Goal: Register for event/course

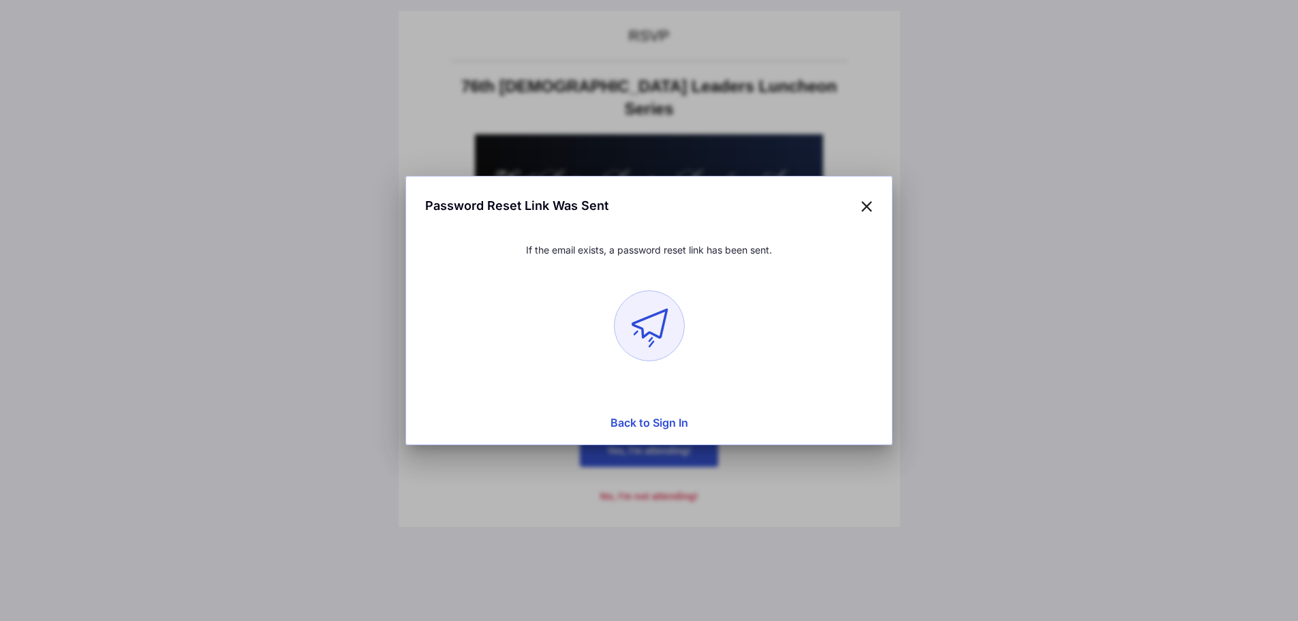
click at [636, 424] on button "Back to Sign In" at bounding box center [648, 422] width 469 height 27
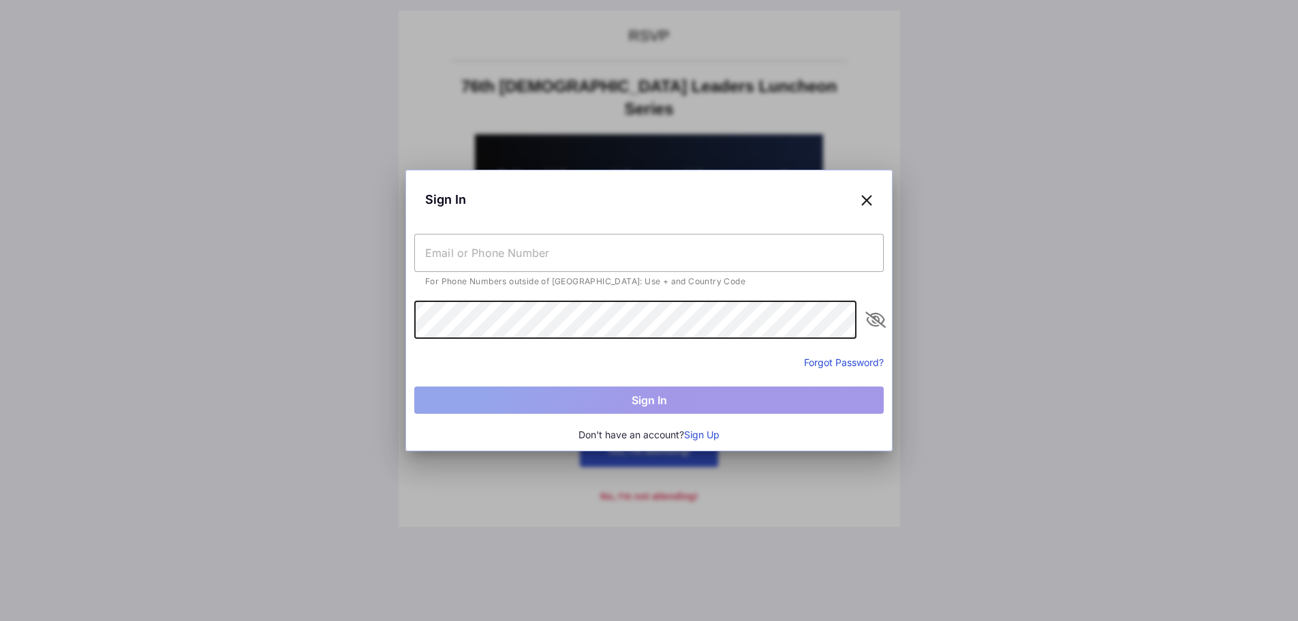
click at [472, 268] on input "text" at bounding box center [648, 253] width 469 height 38
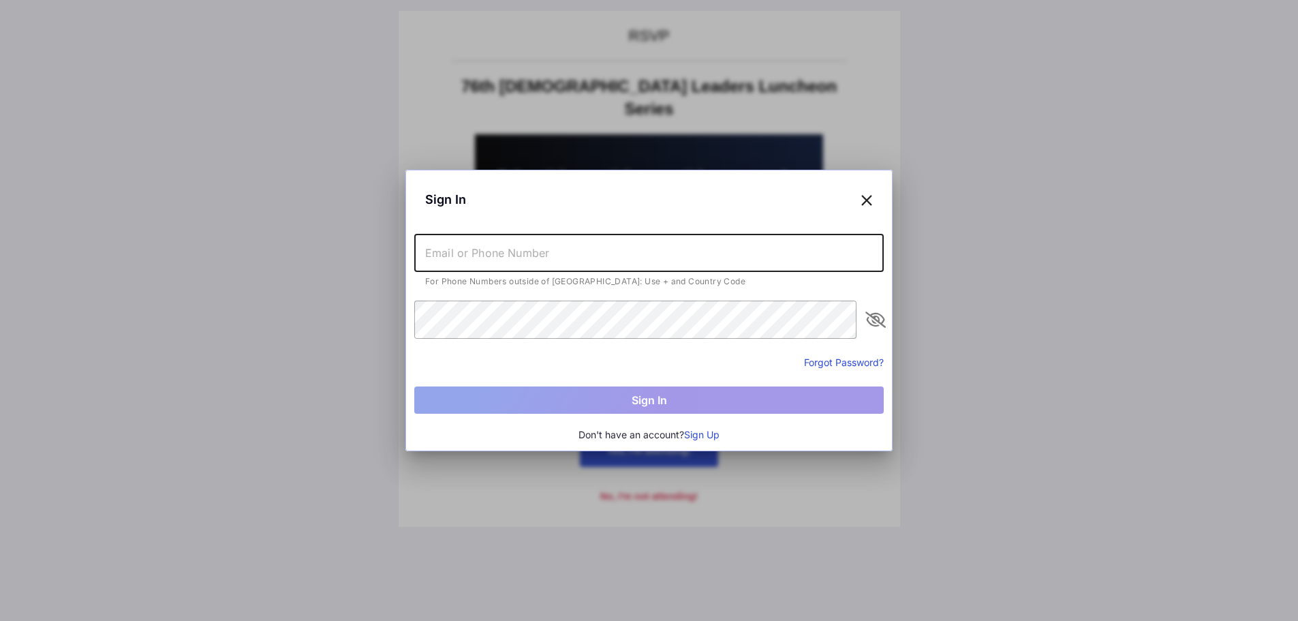
click at [471, 260] on input "text" at bounding box center [648, 253] width 469 height 38
click at [700, 436] on button "Sign Up" at bounding box center [701, 434] width 35 height 15
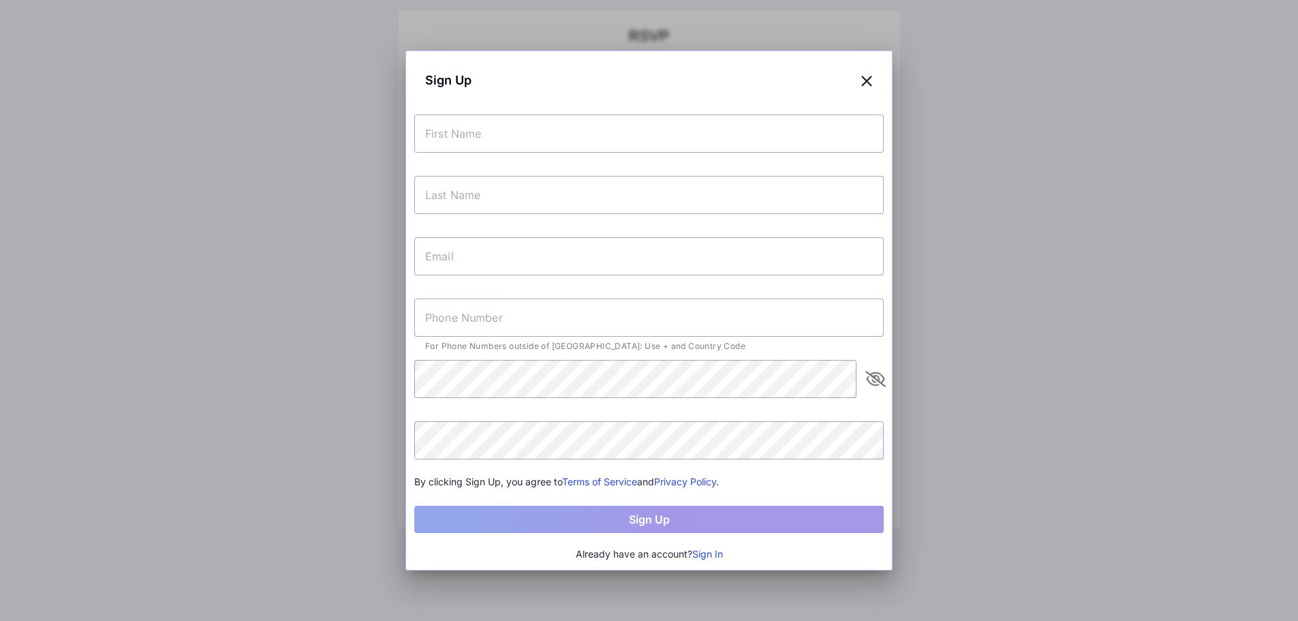
click at [438, 131] on input "text" at bounding box center [648, 133] width 469 height 38
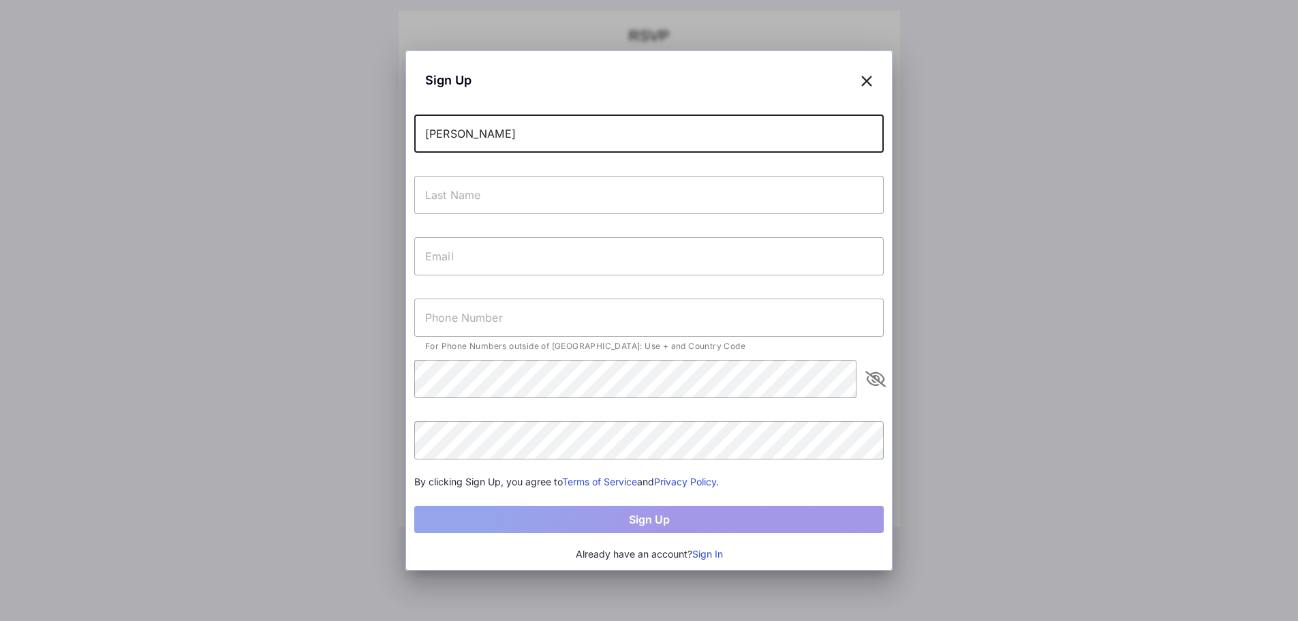
type input "[PERSON_NAME]"
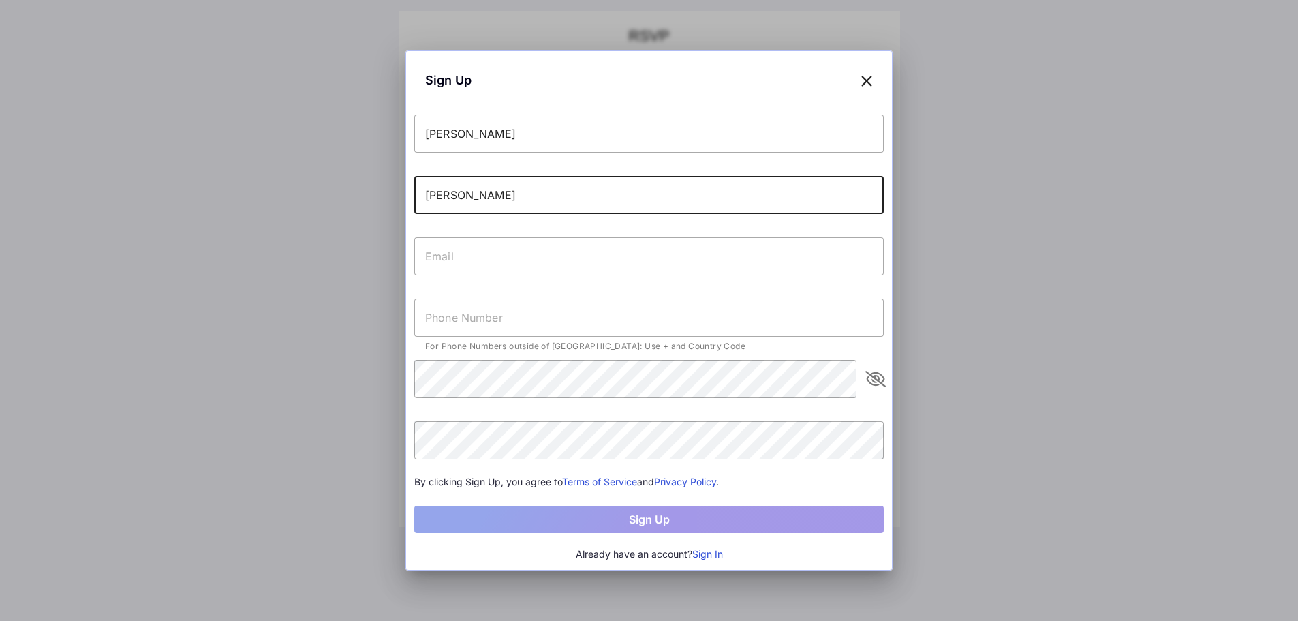
type input "[PERSON_NAME]"
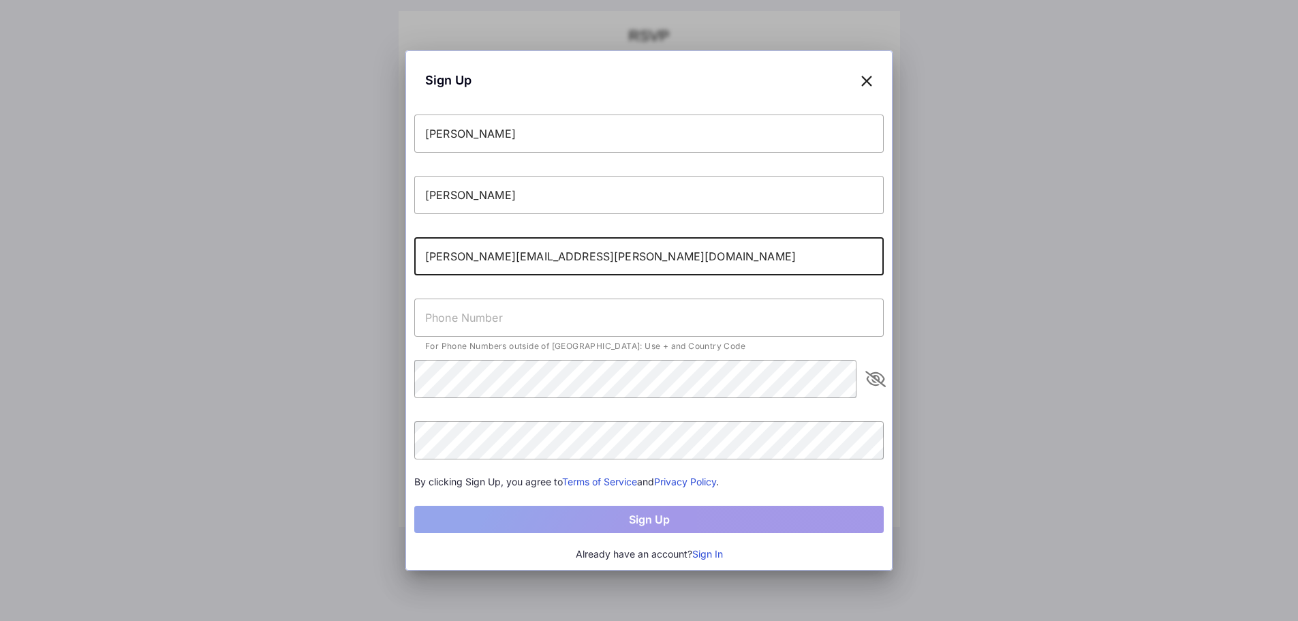
type input "[PERSON_NAME][EMAIL_ADDRESS][PERSON_NAME][DOMAIN_NAME]"
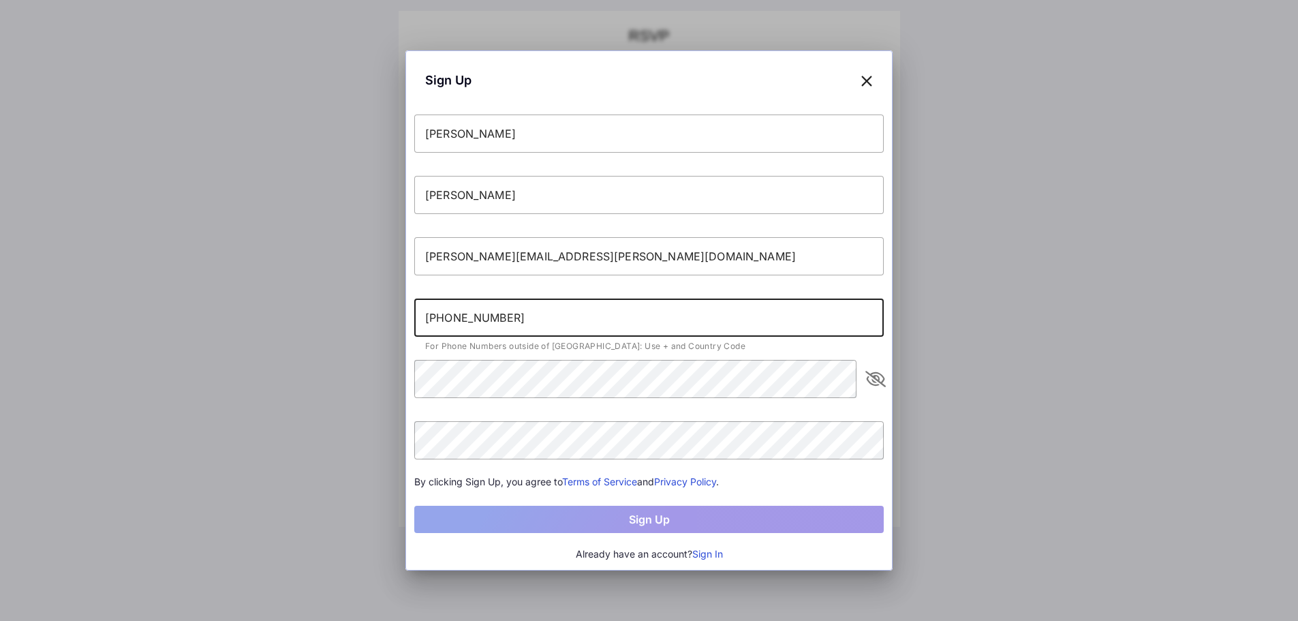
click at [433, 317] on input "[PHONE_NUMBER]" at bounding box center [648, 317] width 469 height 38
drag, startPoint x: 438, startPoint y: 315, endPoint x: 420, endPoint y: 320, distance: 18.2
click at [420, 318] on input "[PHONE_NUMBER]" at bounding box center [648, 317] width 469 height 38
type input "[PHONE_NUMBER]"
click at [706, 552] on button "Sign In" at bounding box center [707, 553] width 31 height 15
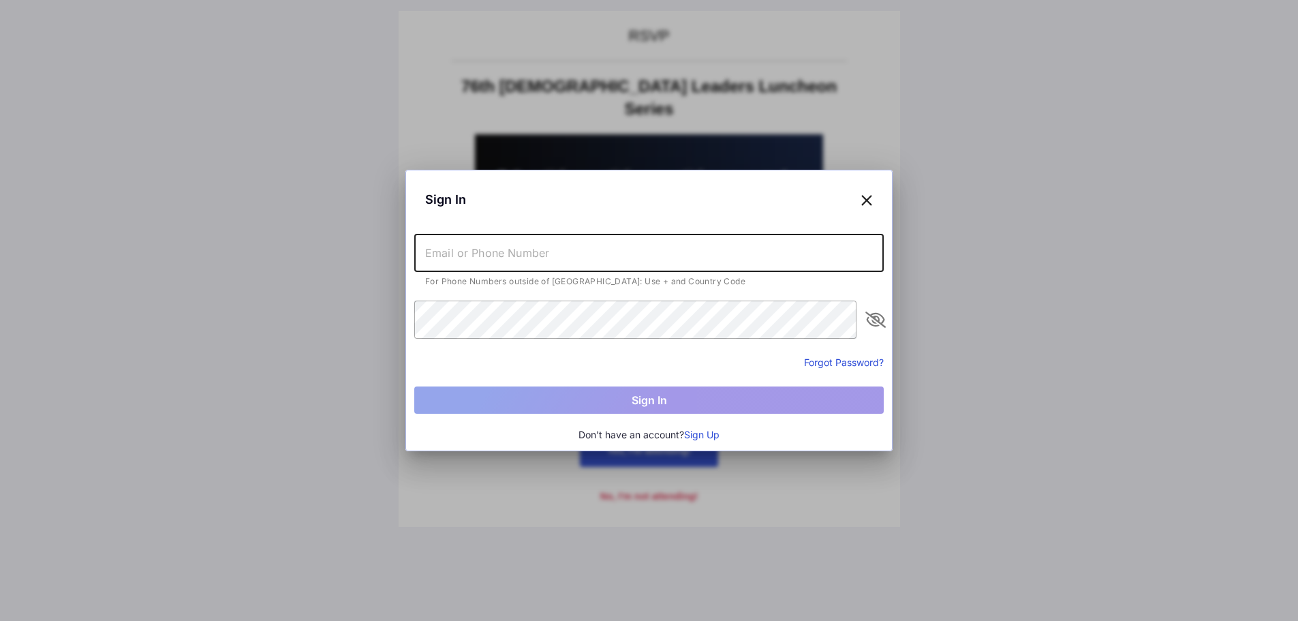
click at [544, 265] on input "text" at bounding box center [648, 253] width 469 height 38
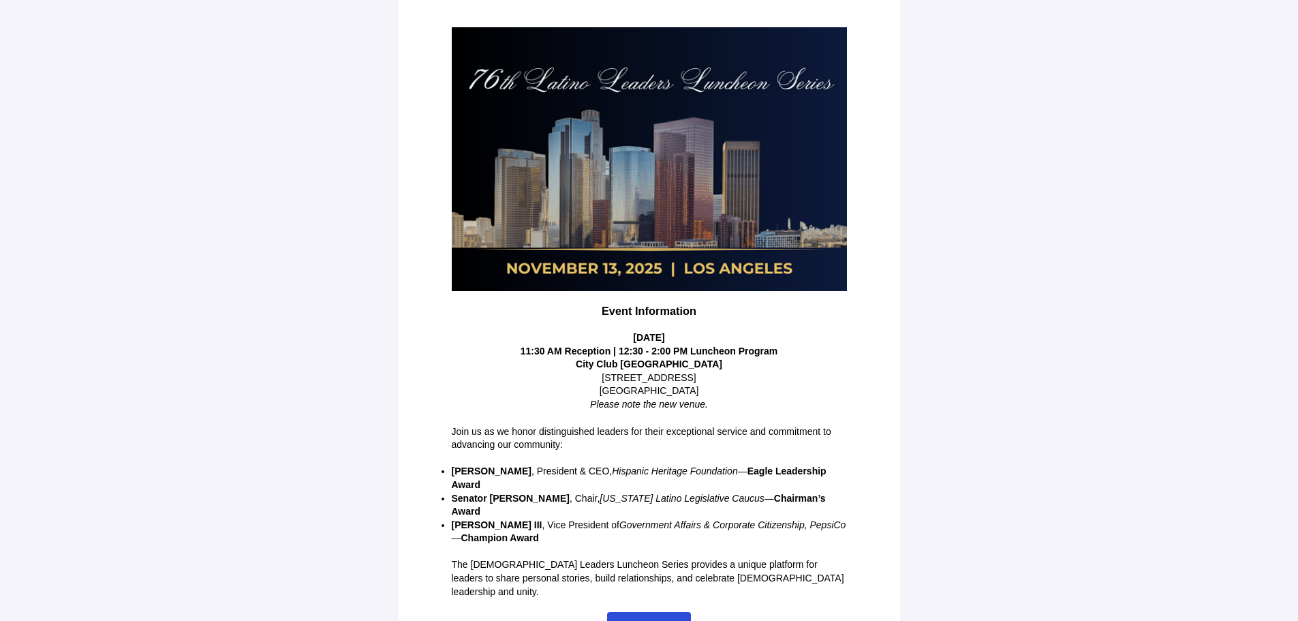
scroll to position [170, 0]
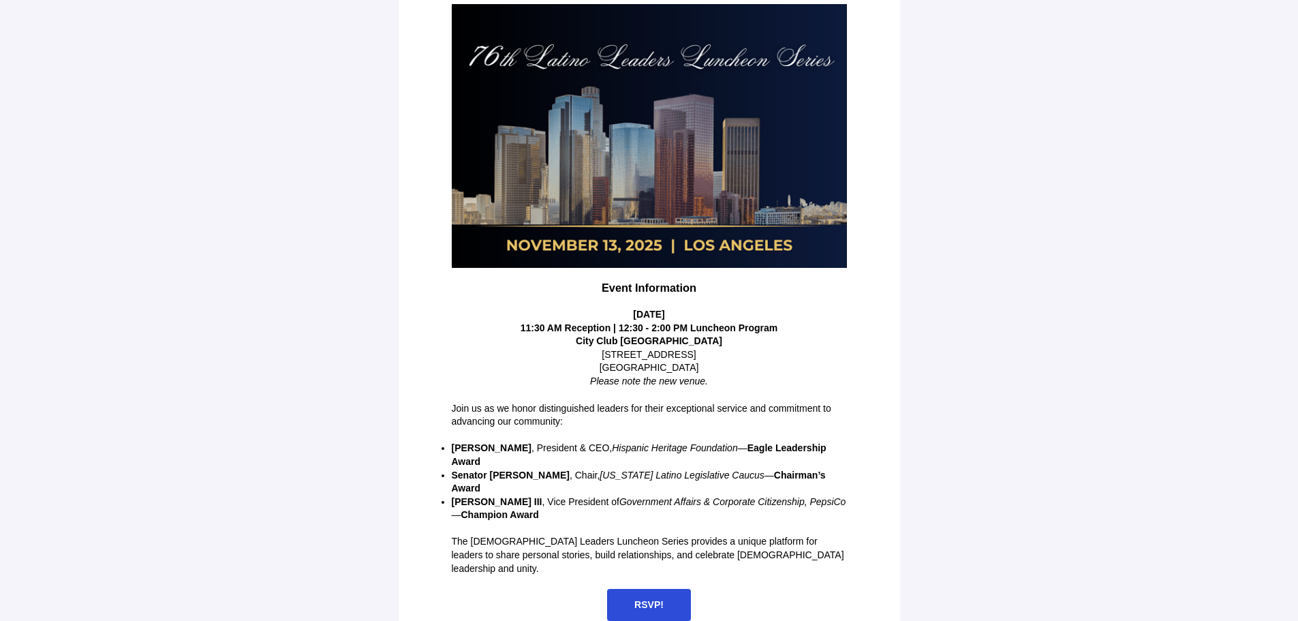
click at [657, 599] on span "RSVP!" at bounding box center [648, 604] width 29 height 11
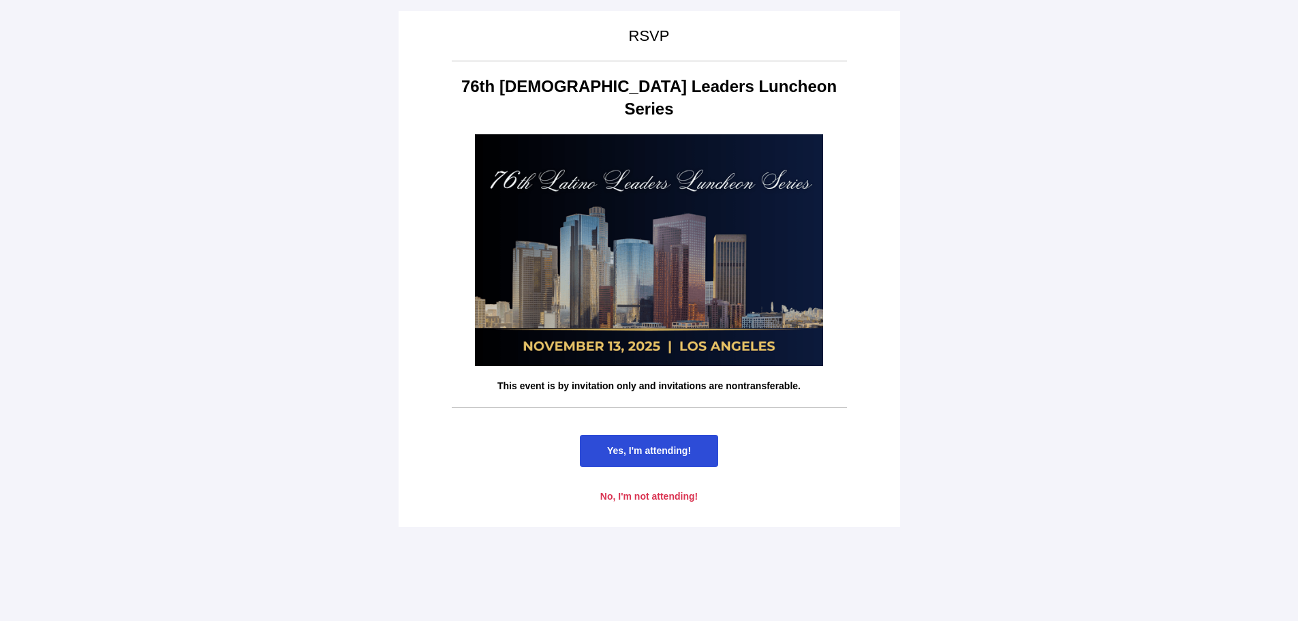
click at [634, 445] on span "Yes, I'm attending!" at bounding box center [649, 450] width 84 height 11
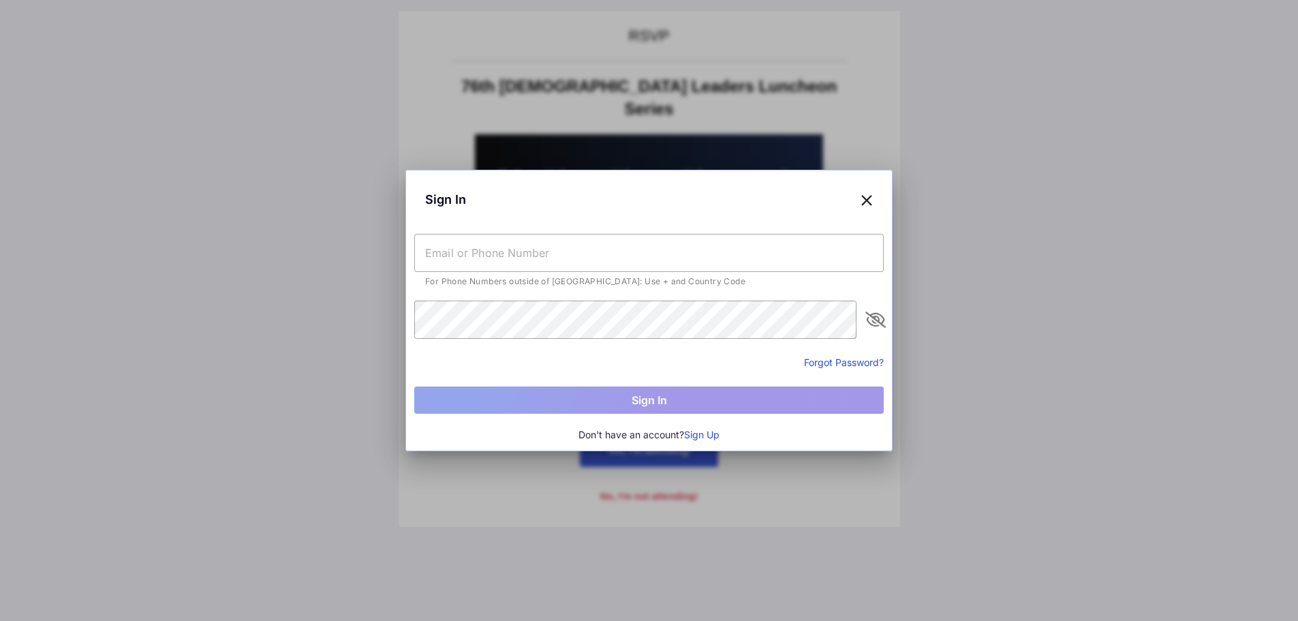
click at [539, 247] on input "text" at bounding box center [648, 253] width 469 height 38
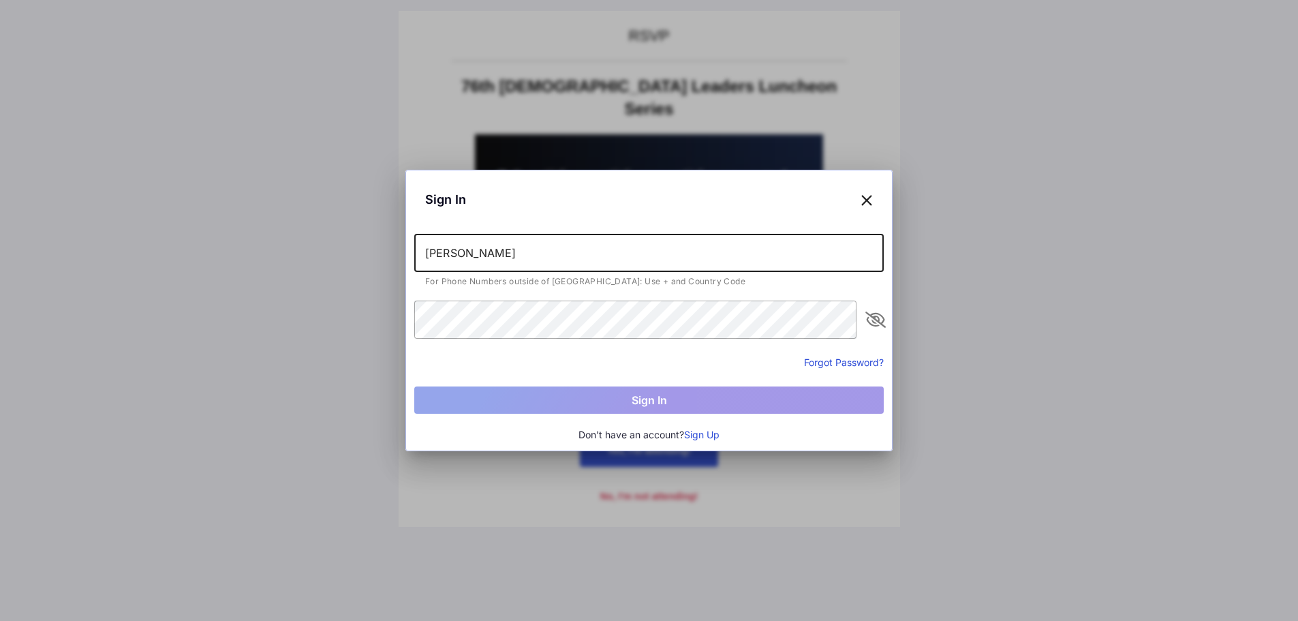
click at [534, 260] on input "[PERSON_NAME]" at bounding box center [648, 253] width 469 height 38
click at [508, 251] on input "[PERSON_NAME]" at bounding box center [648, 253] width 469 height 38
type input "Richard.zaldivar@twlmp.org"
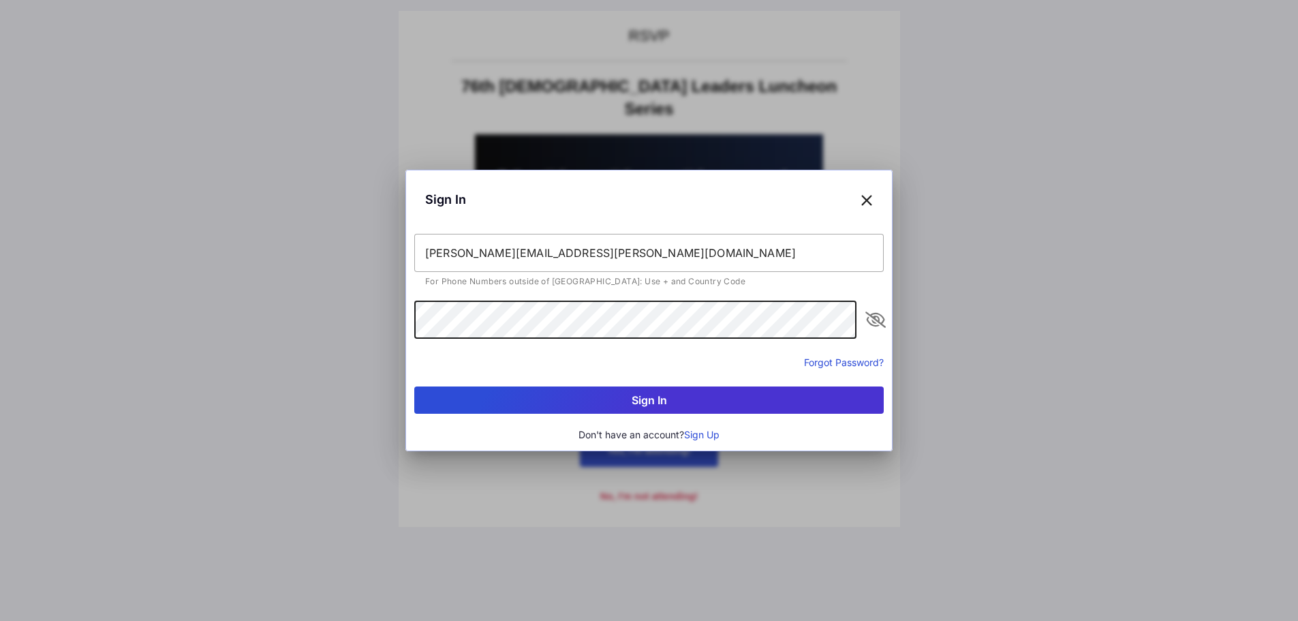
click at [655, 396] on button "Sign In" at bounding box center [648, 399] width 469 height 27
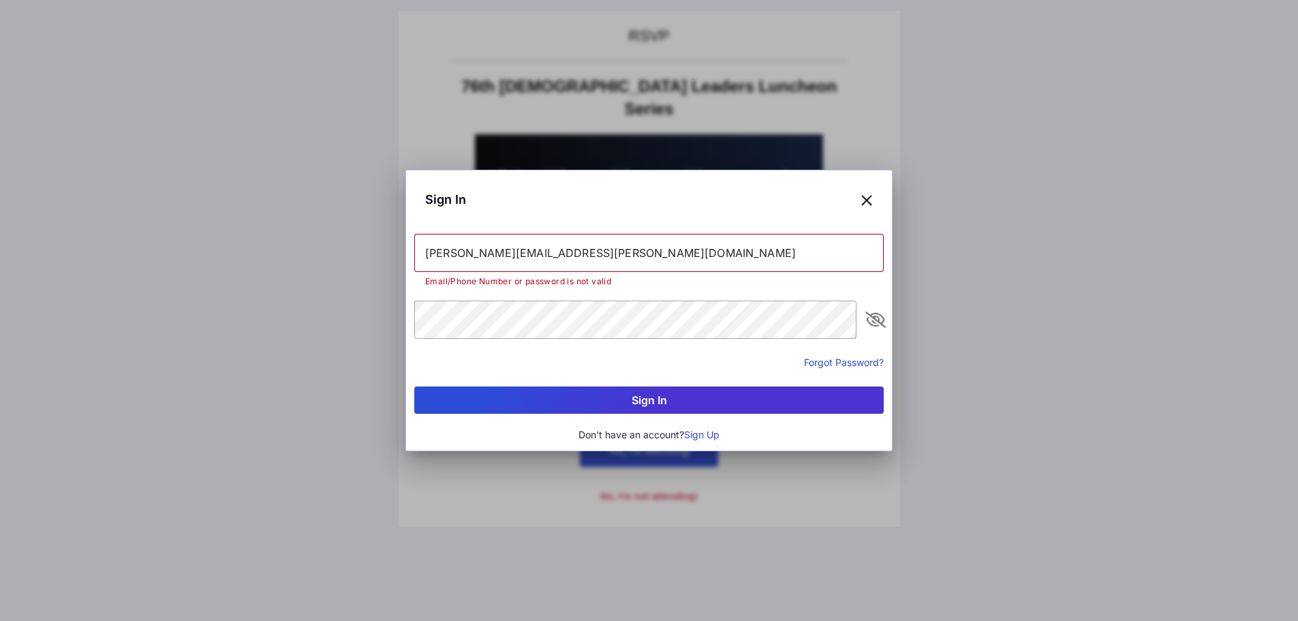
click at [612, 405] on button "Sign In" at bounding box center [648, 399] width 469 height 27
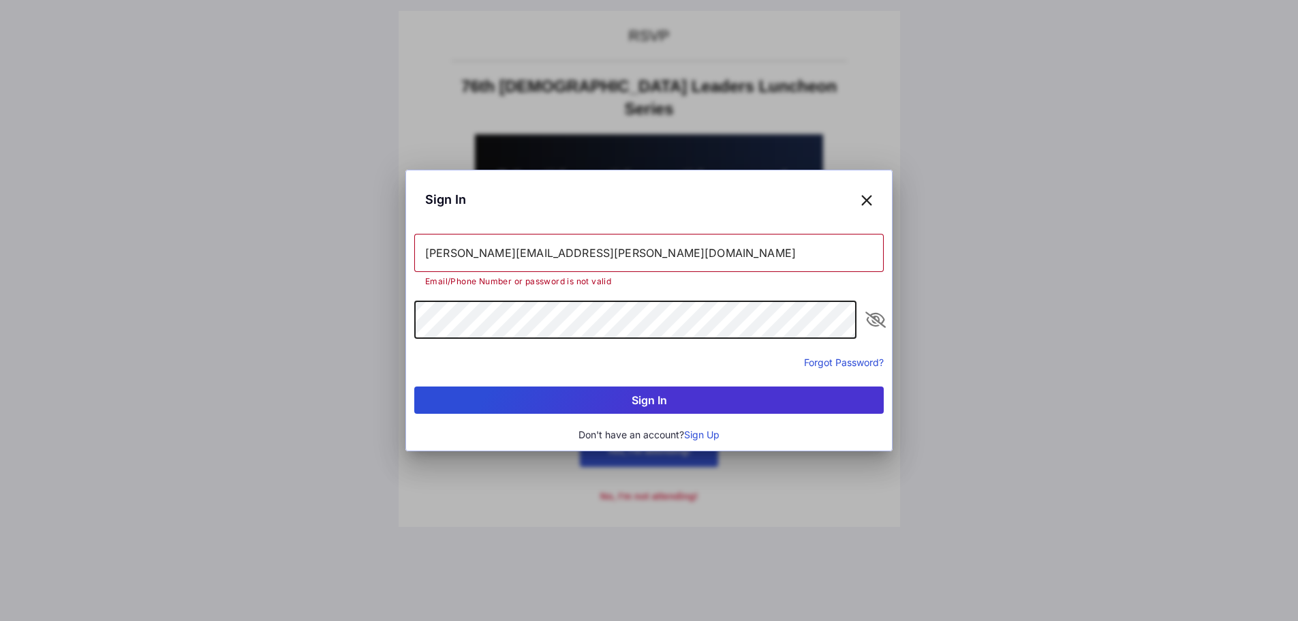
click at [384, 324] on div "Sign In Richard.zaldivar@twlmp.org Email/Phone Number or password is not valid …" at bounding box center [649, 310] width 1298 height 621
click at [649, 394] on button "Sign In" at bounding box center [648, 399] width 469 height 27
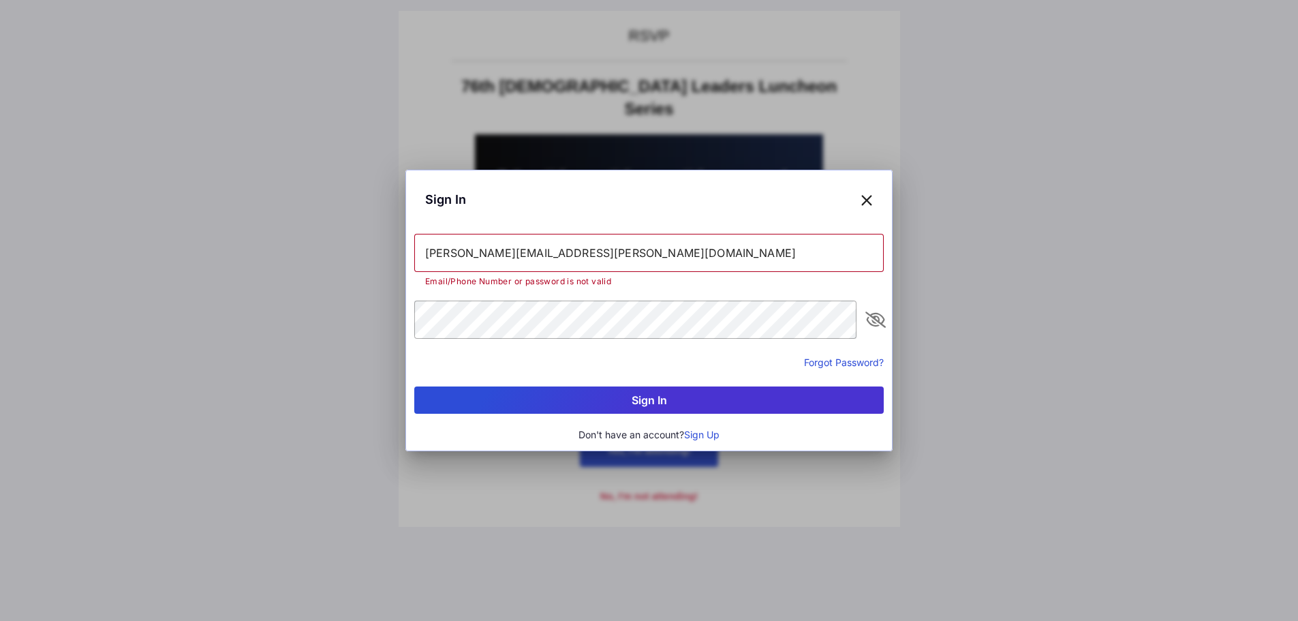
click at [869, 359] on button "Forgot Password?" at bounding box center [844, 362] width 80 height 14
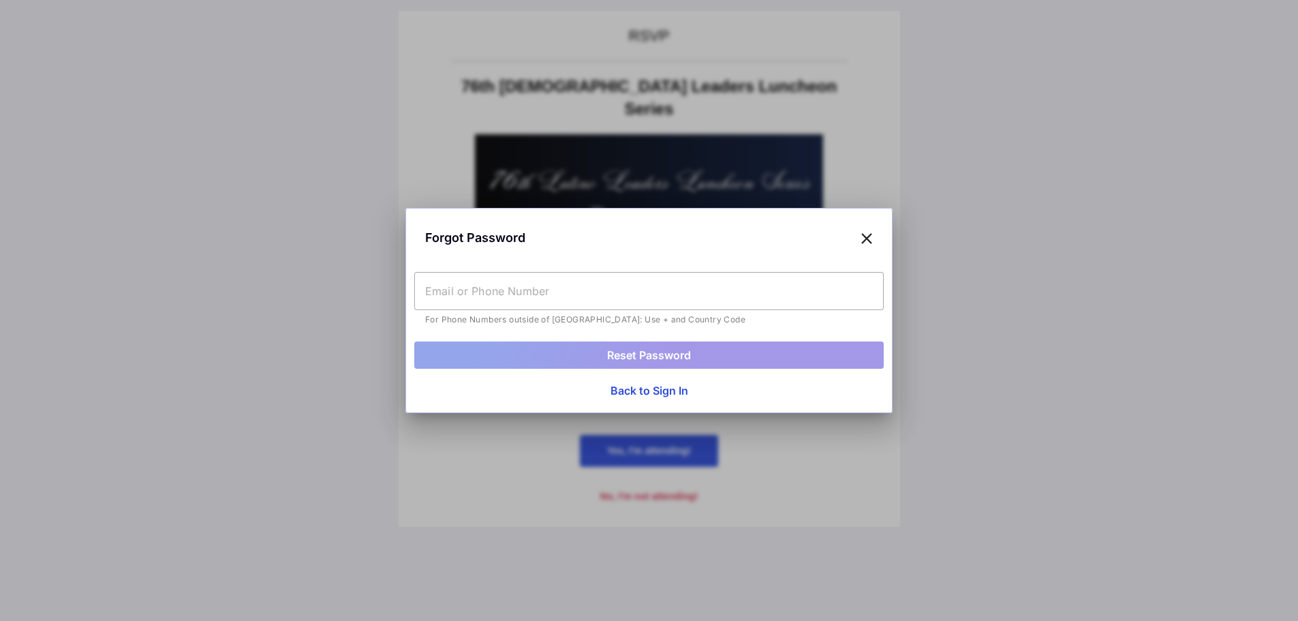
click at [542, 296] on input "text" at bounding box center [648, 291] width 469 height 38
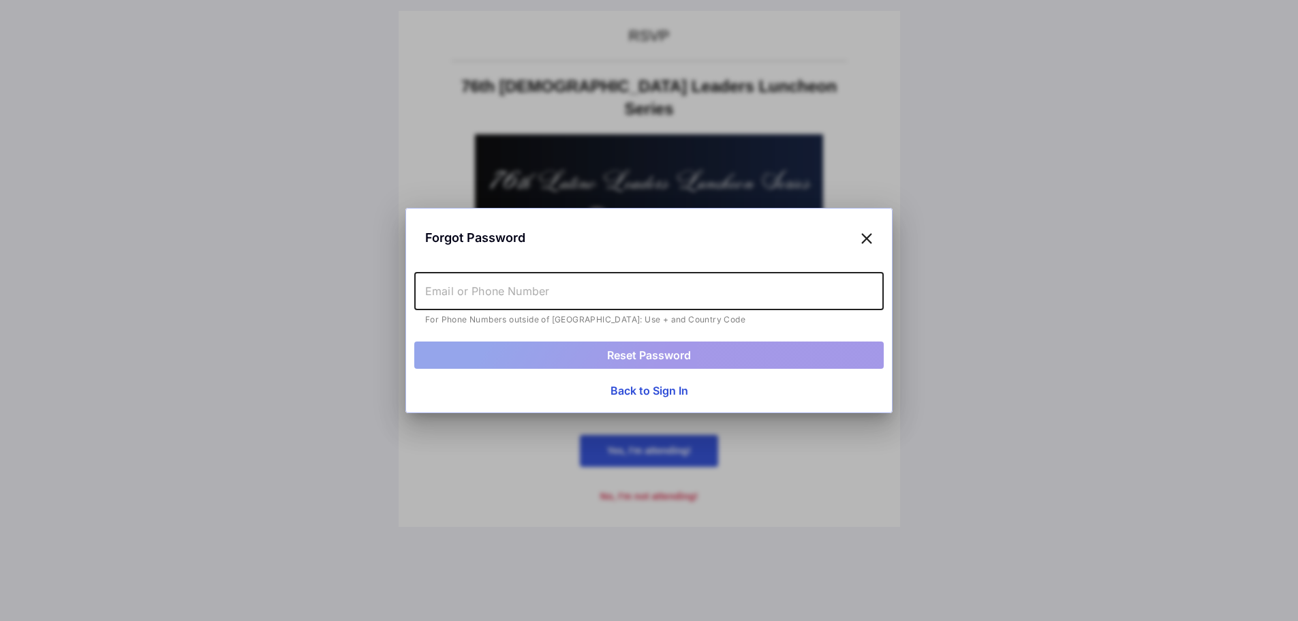
type input "[PERSON_NAME][EMAIL_ADDRESS][PERSON_NAME][DOMAIN_NAME]"
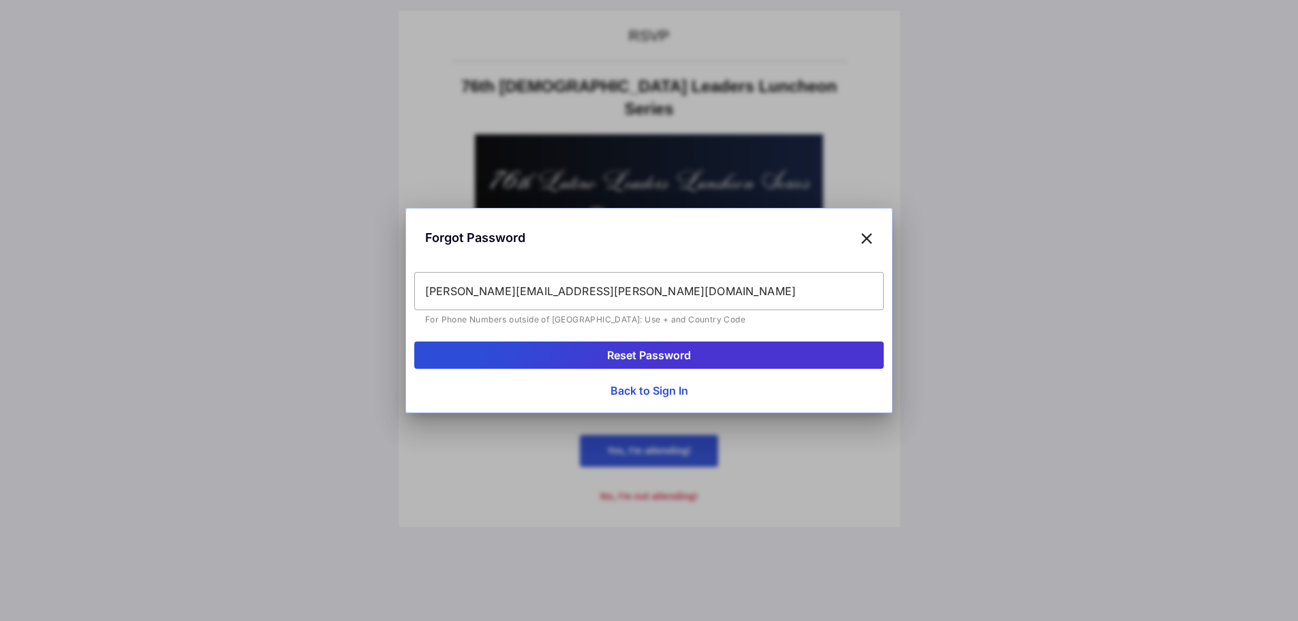
click at [627, 354] on button "Reset Password" at bounding box center [648, 354] width 469 height 27
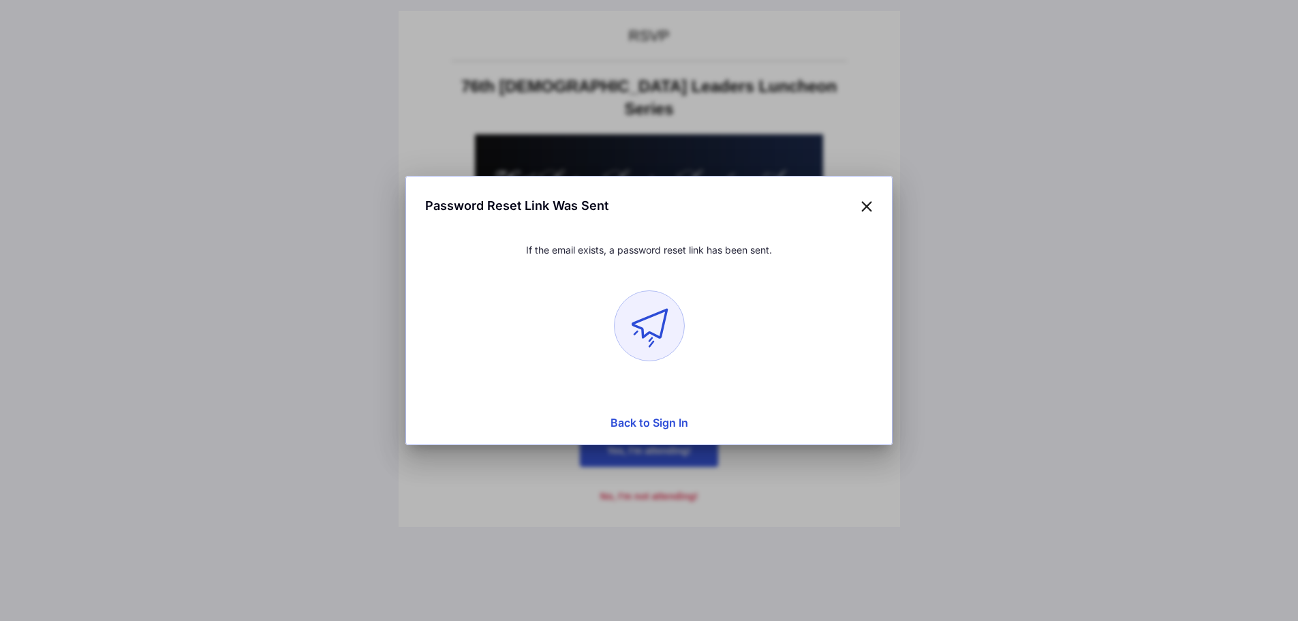
click at [661, 337] on icon at bounding box center [649, 323] width 34 height 28
click at [863, 204] on icon at bounding box center [866, 206] width 12 height 20
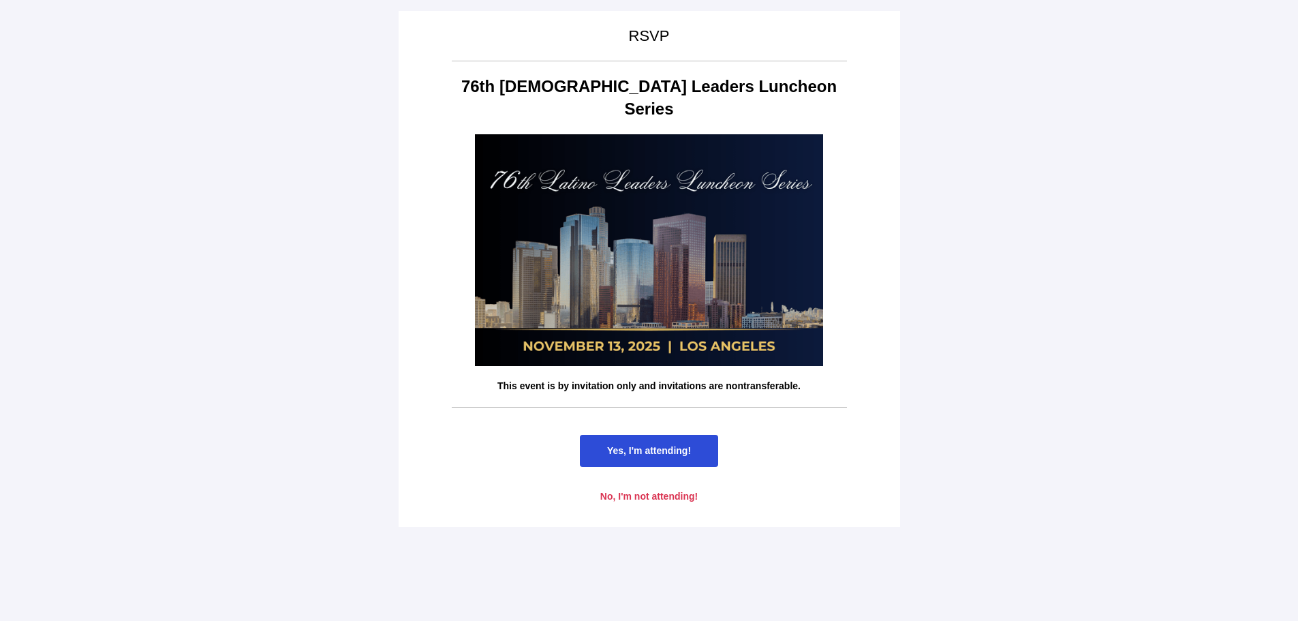
click at [651, 435] on span "Yes, I'm attending!" at bounding box center [649, 451] width 138 height 32
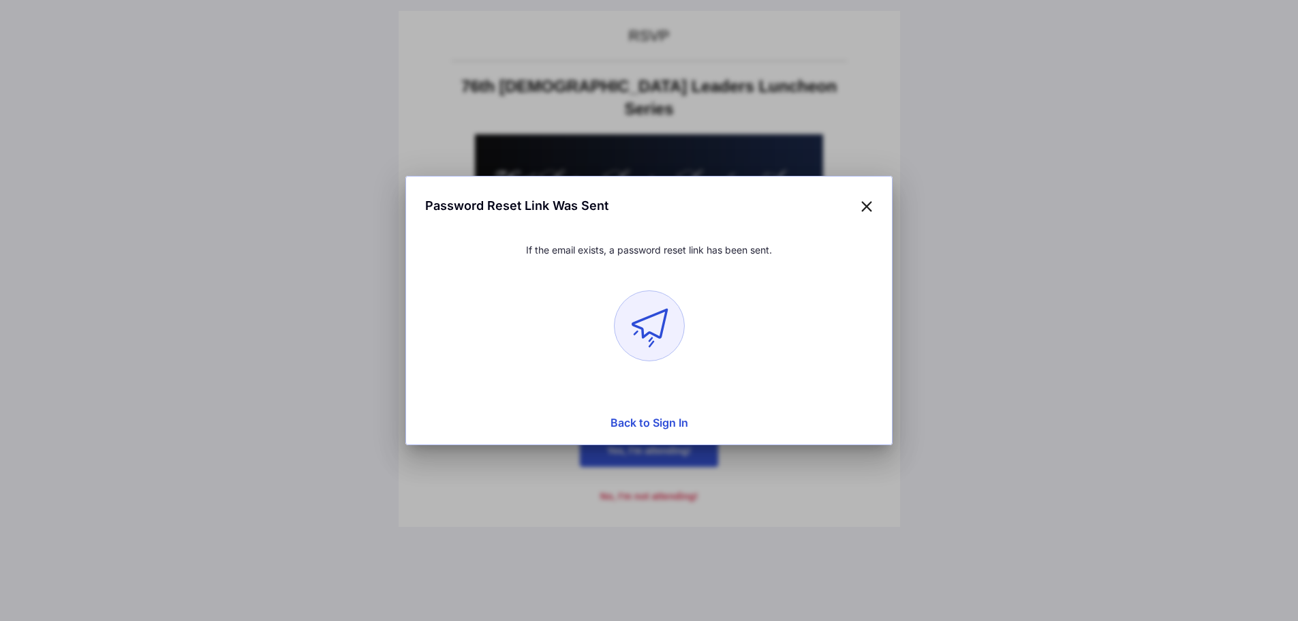
click at [653, 424] on button "Back to Sign In" at bounding box center [648, 422] width 469 height 27
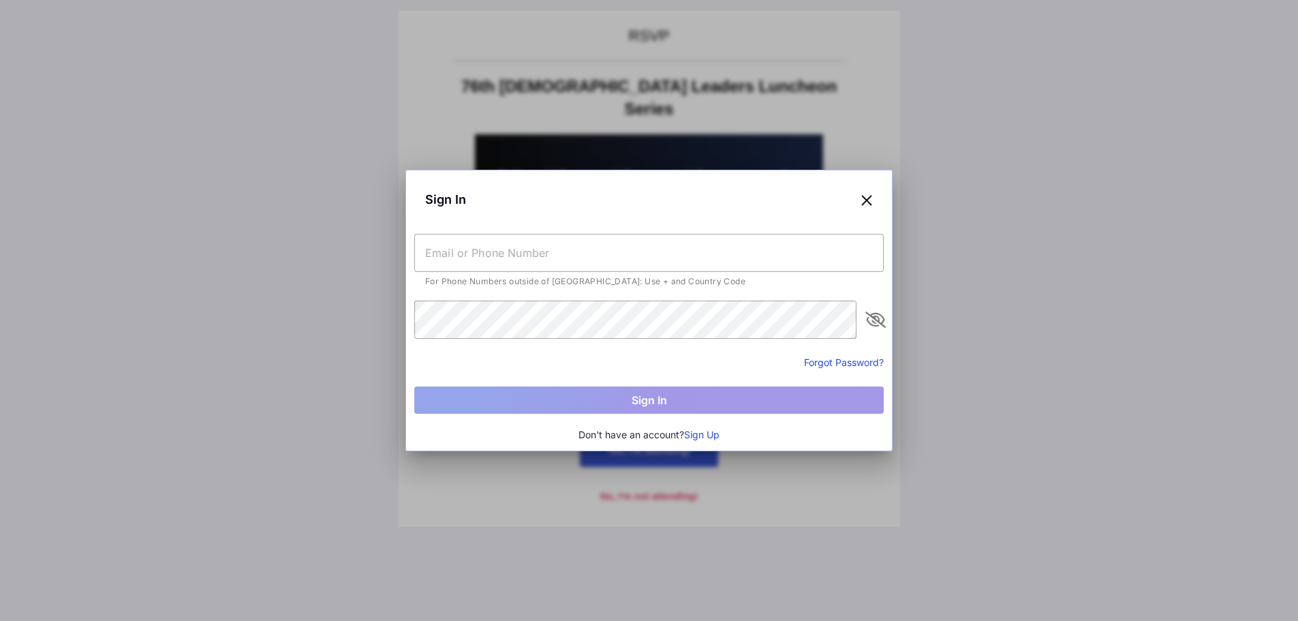
click at [698, 435] on button "Sign Up" at bounding box center [701, 434] width 35 height 15
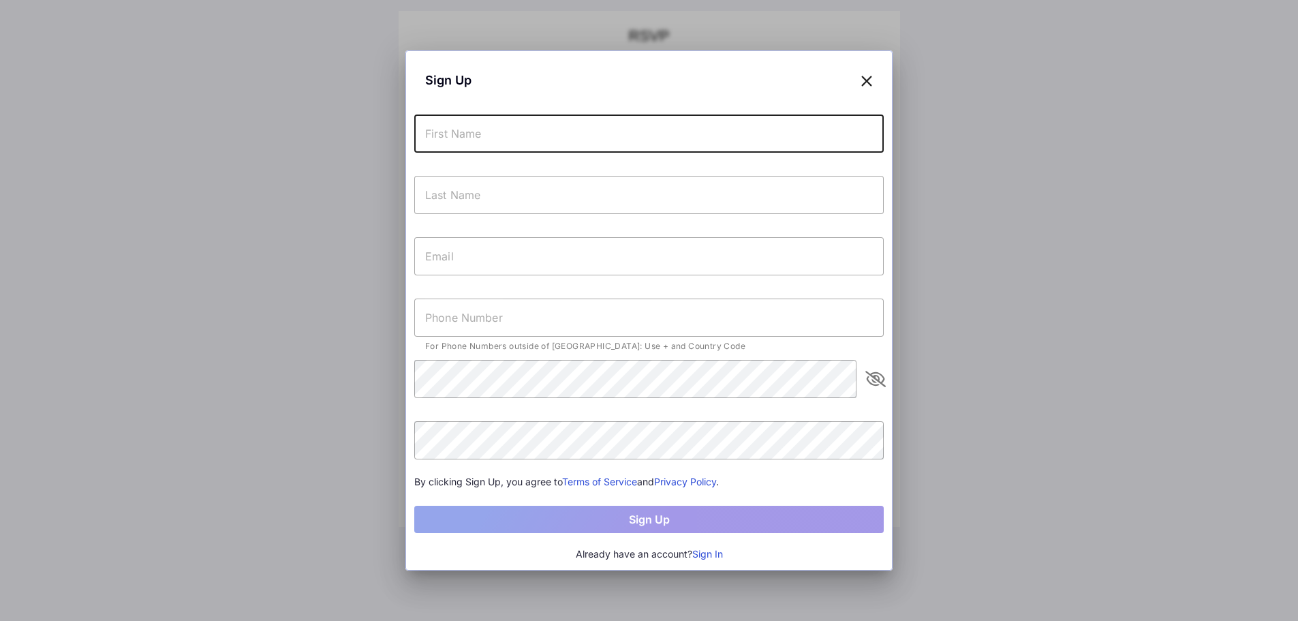
click at [493, 134] on input "text" at bounding box center [648, 133] width 469 height 38
type input "[PERSON_NAME]"
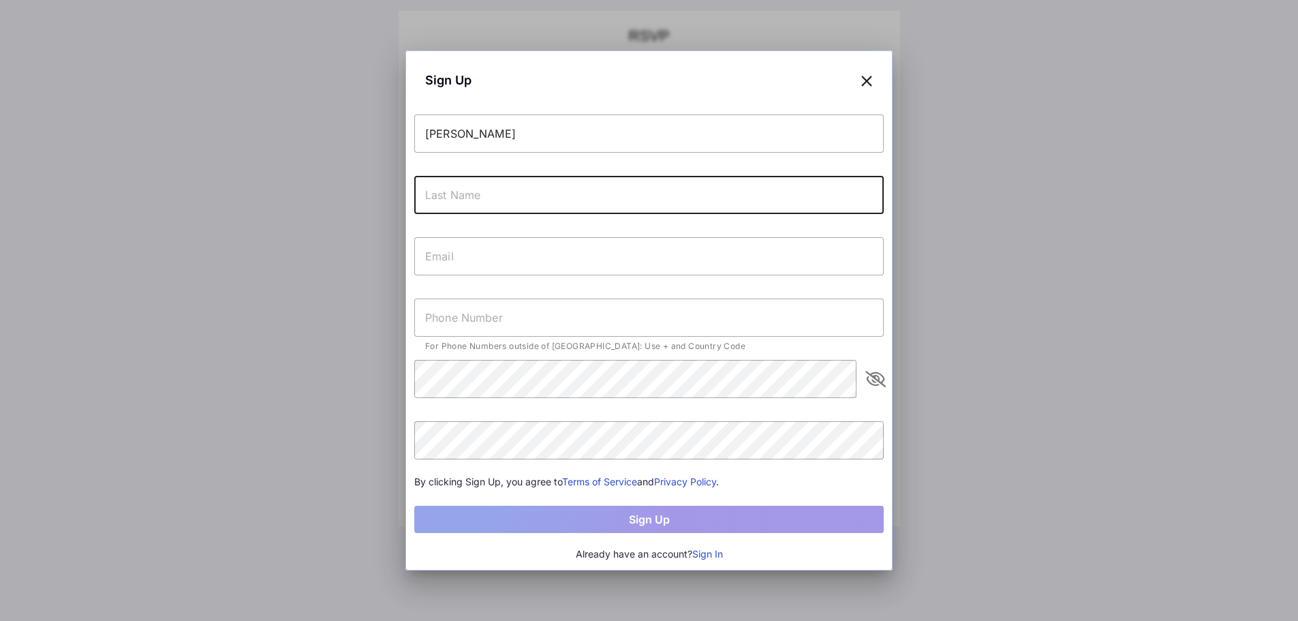
type input "X"
type input "[PERSON_NAME]"
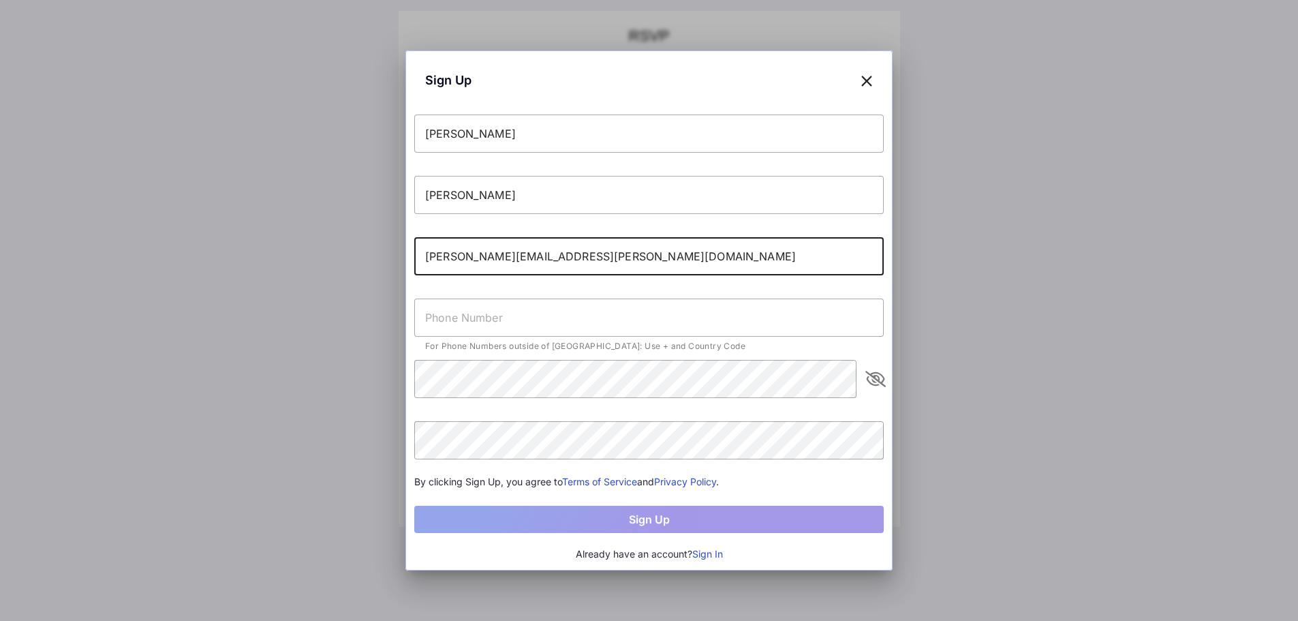
type input "[PERSON_NAME][EMAIL_ADDRESS][PERSON_NAME][DOMAIN_NAME]"
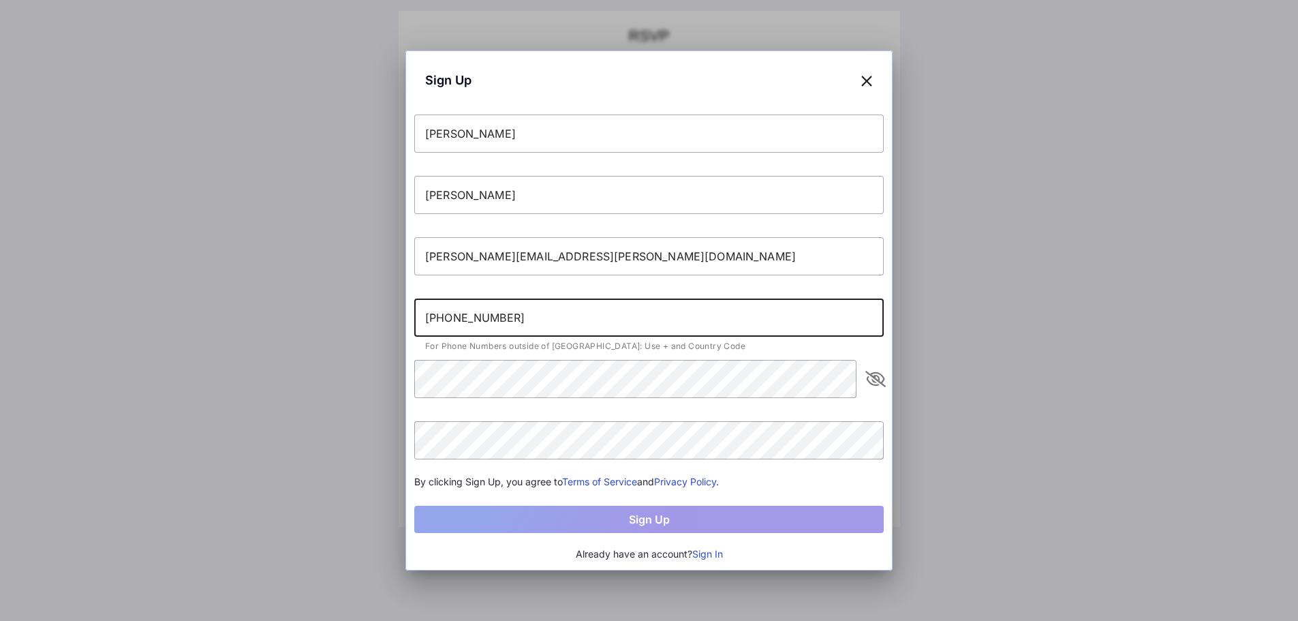
type input "+13237120180"
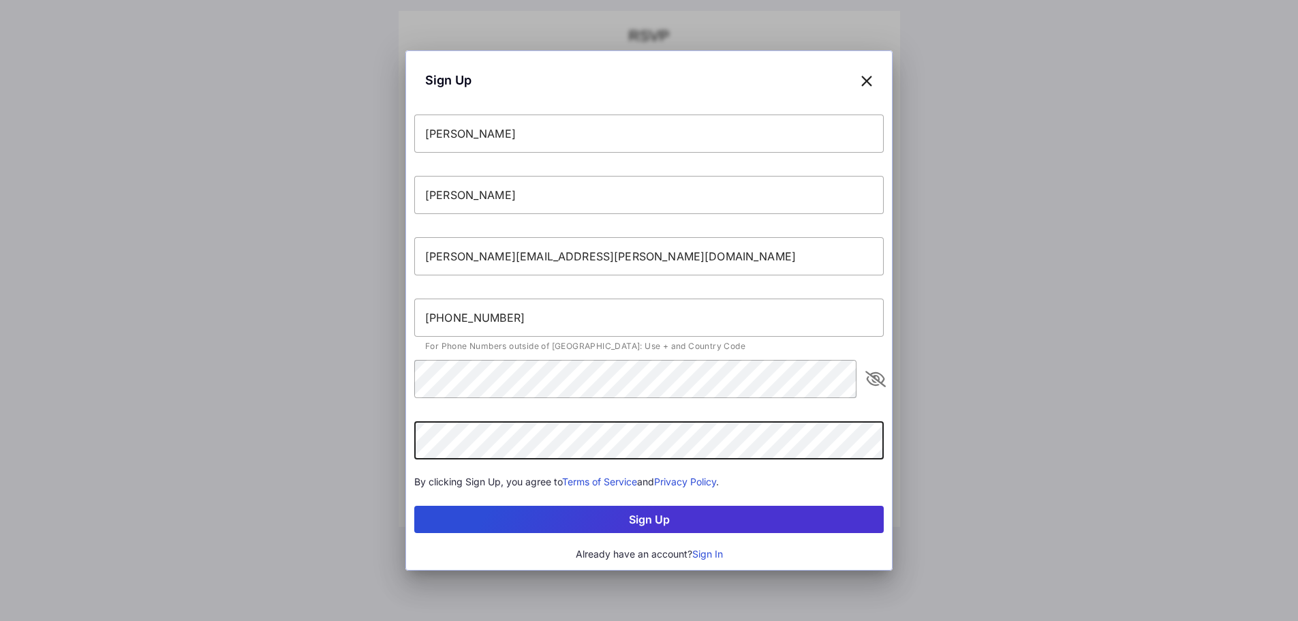
click at [671, 519] on button "Sign Up" at bounding box center [648, 519] width 469 height 27
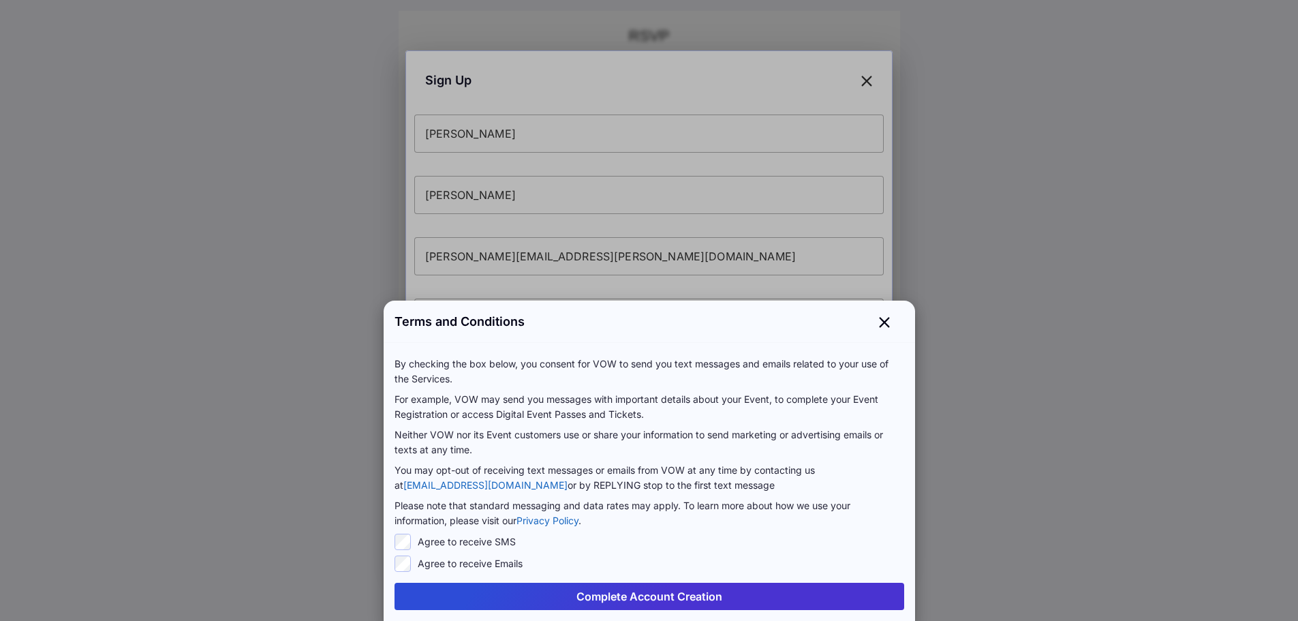
click at [626, 593] on button "Complete Account Creation" at bounding box center [649, 596] width 510 height 27
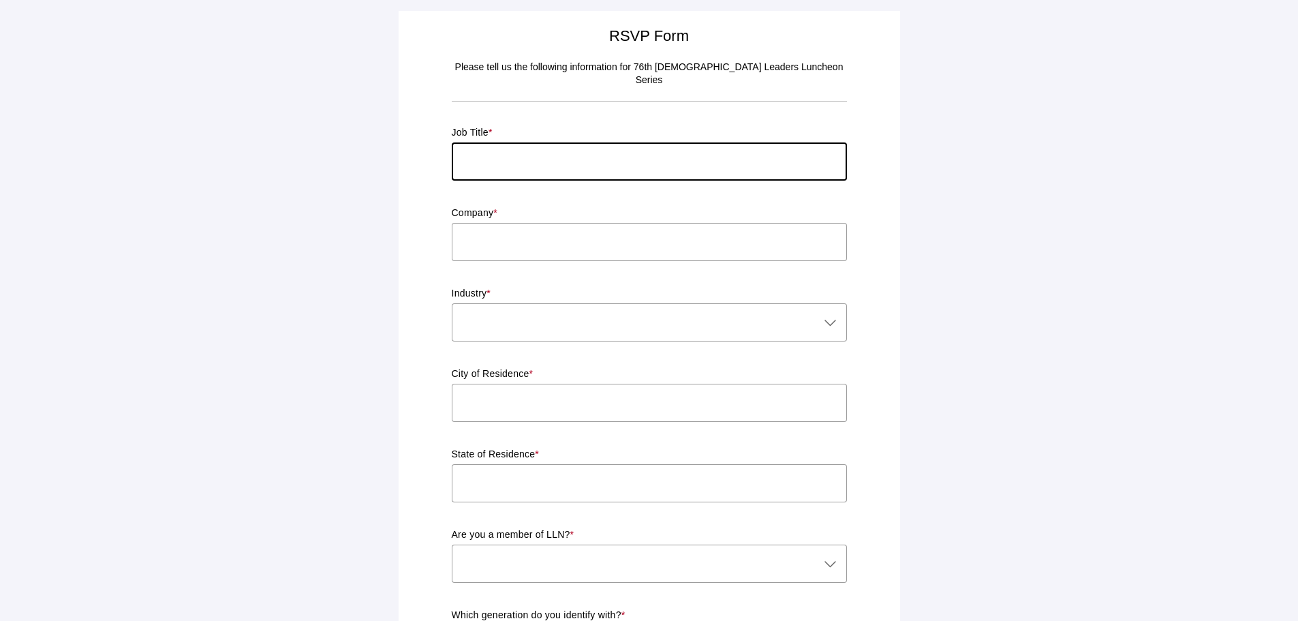
click at [548, 142] on input "text" at bounding box center [649, 161] width 395 height 38
type input "[PERSON_NAME]"
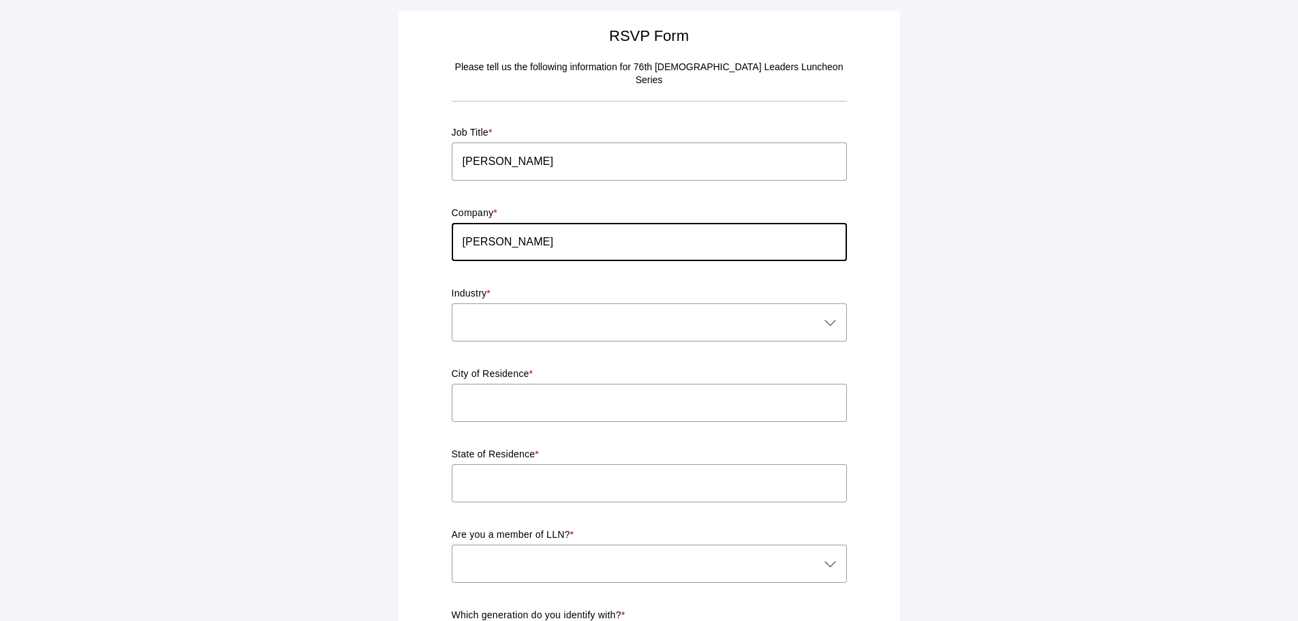
type input "[PERSON_NAME]"
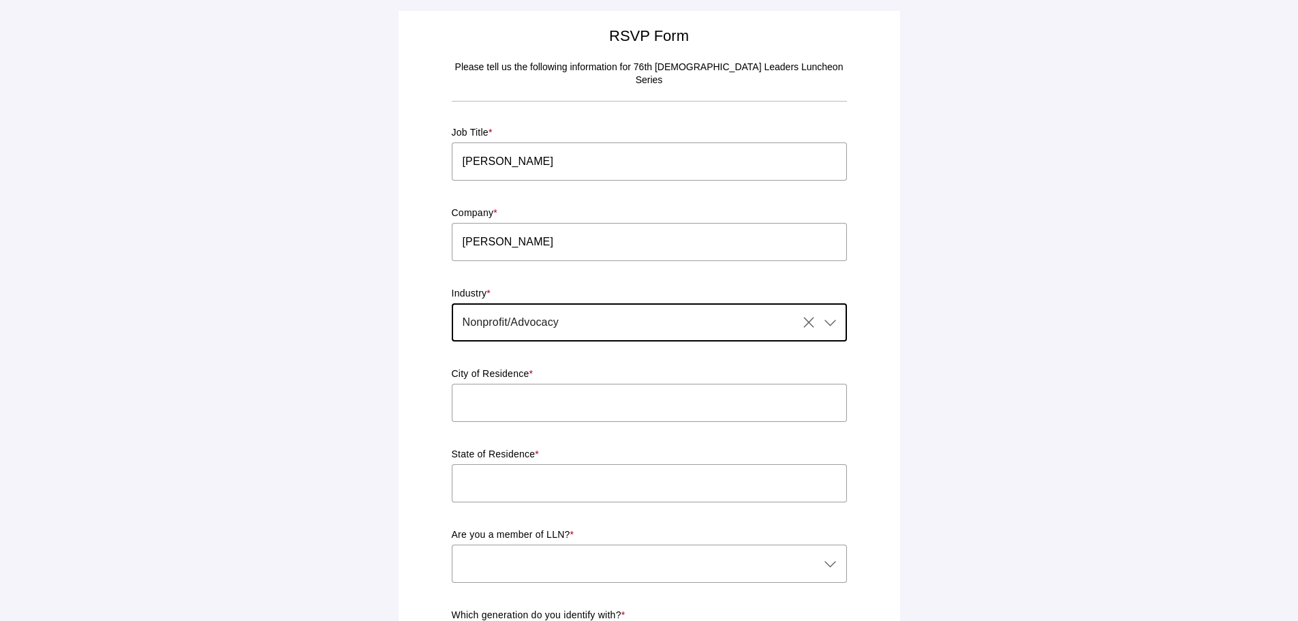
type input "Nonprofit/Advocacy"
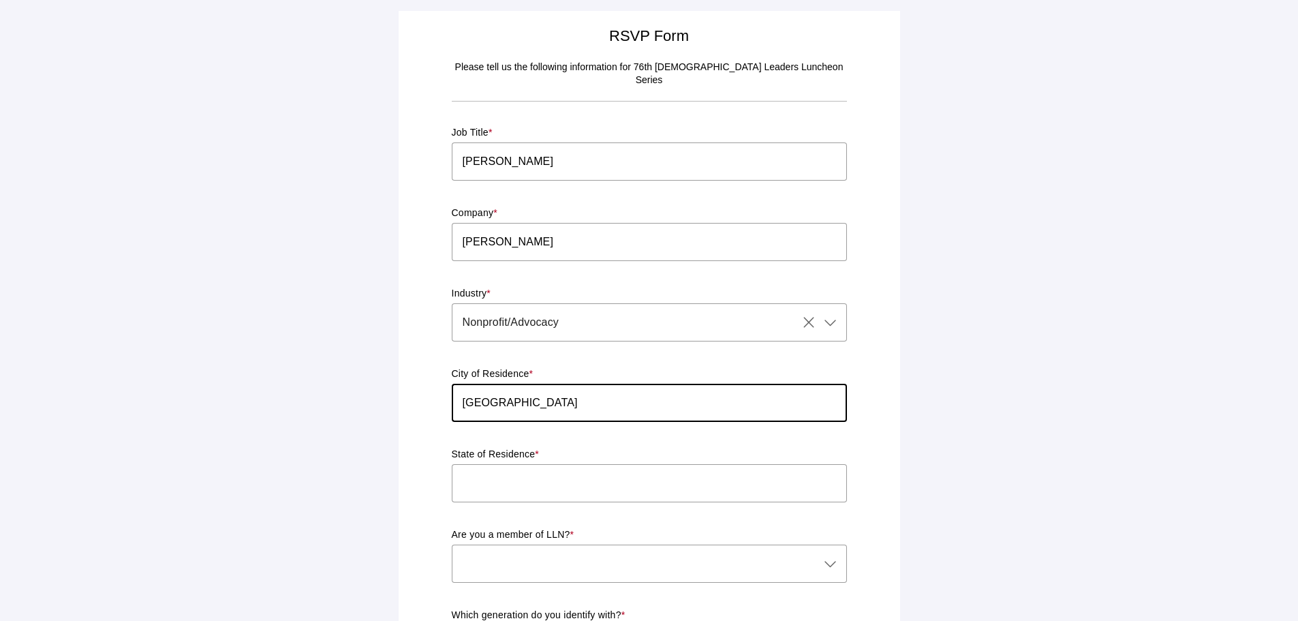
type input "Los Angeles"
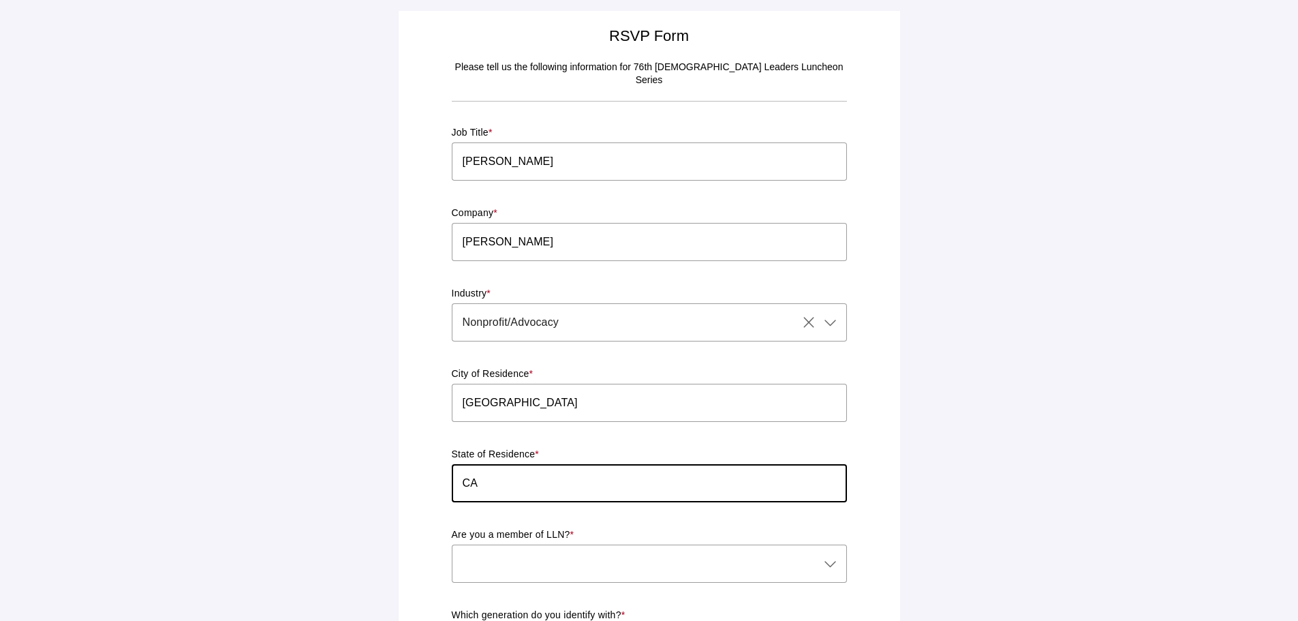
type input "CA"
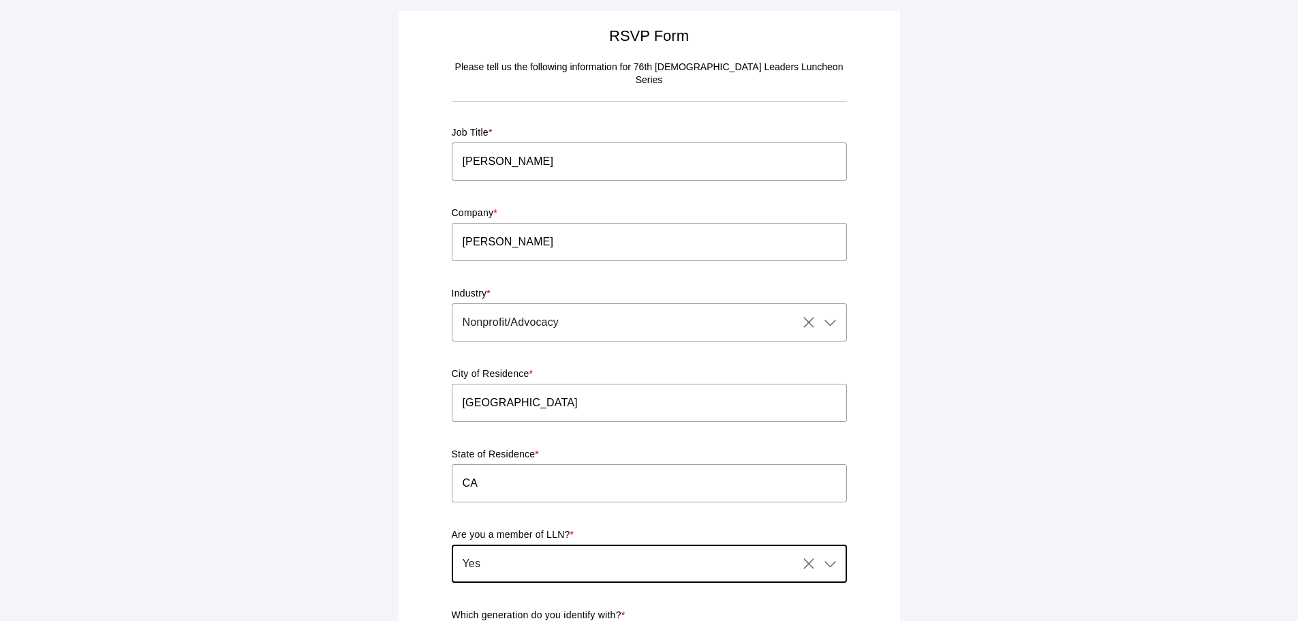
type input "Yes"
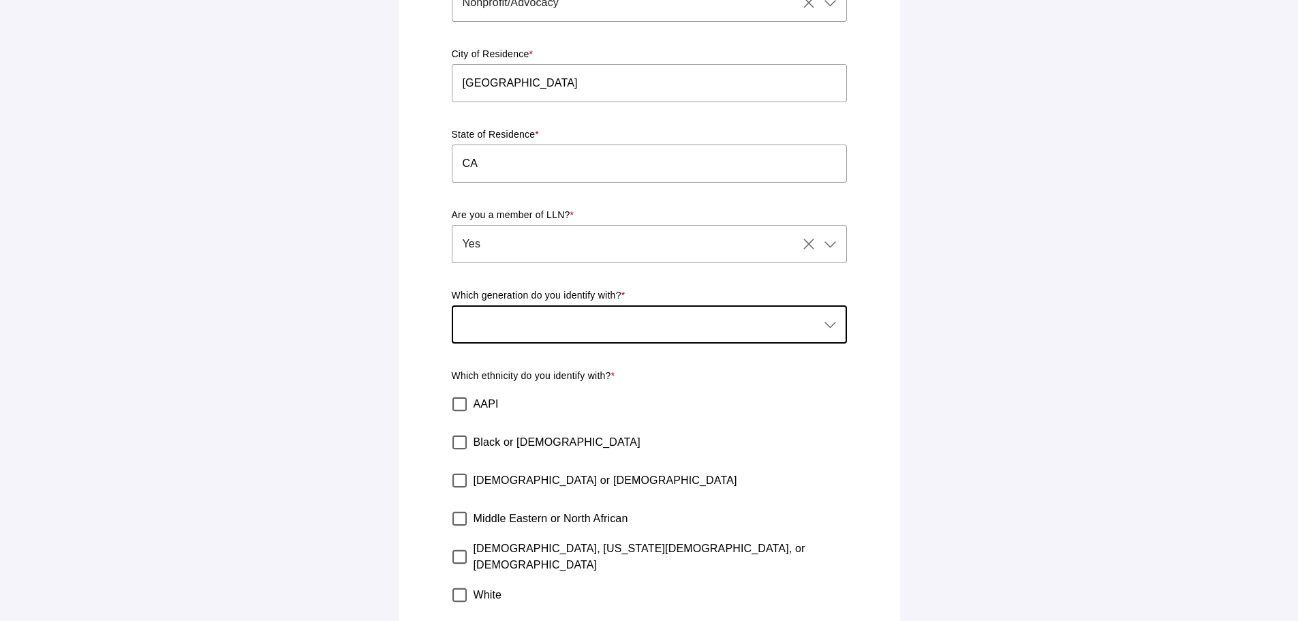
click at [589, 309] on div at bounding box center [636, 324] width 368 height 38
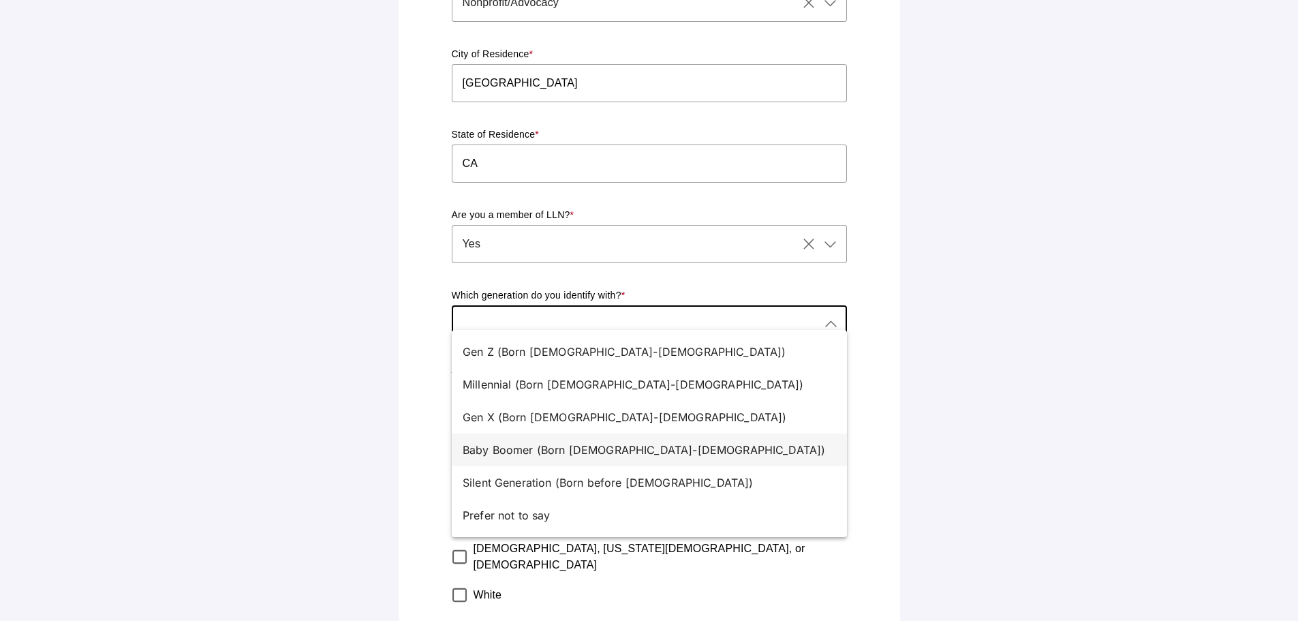
click at [516, 452] on div "Baby Boomer (Born 1946-1964)" at bounding box center [644, 449] width 362 height 16
type input "Baby Boomer (Born 1946-1964)"
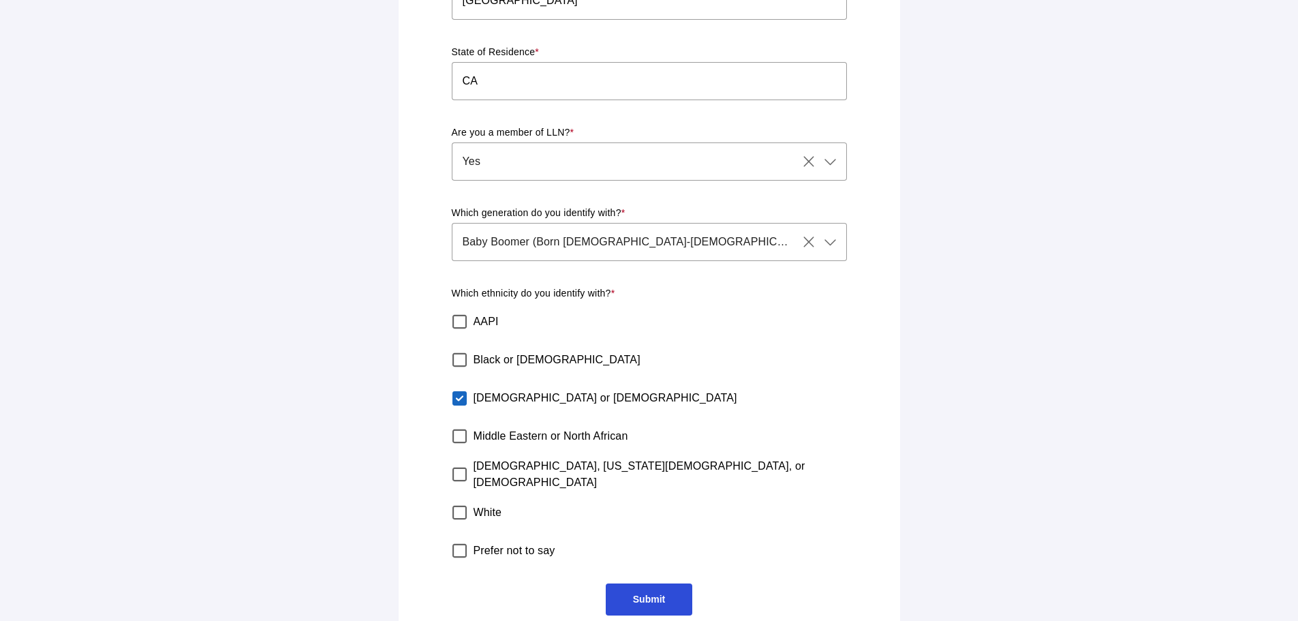
scroll to position [409, 0]
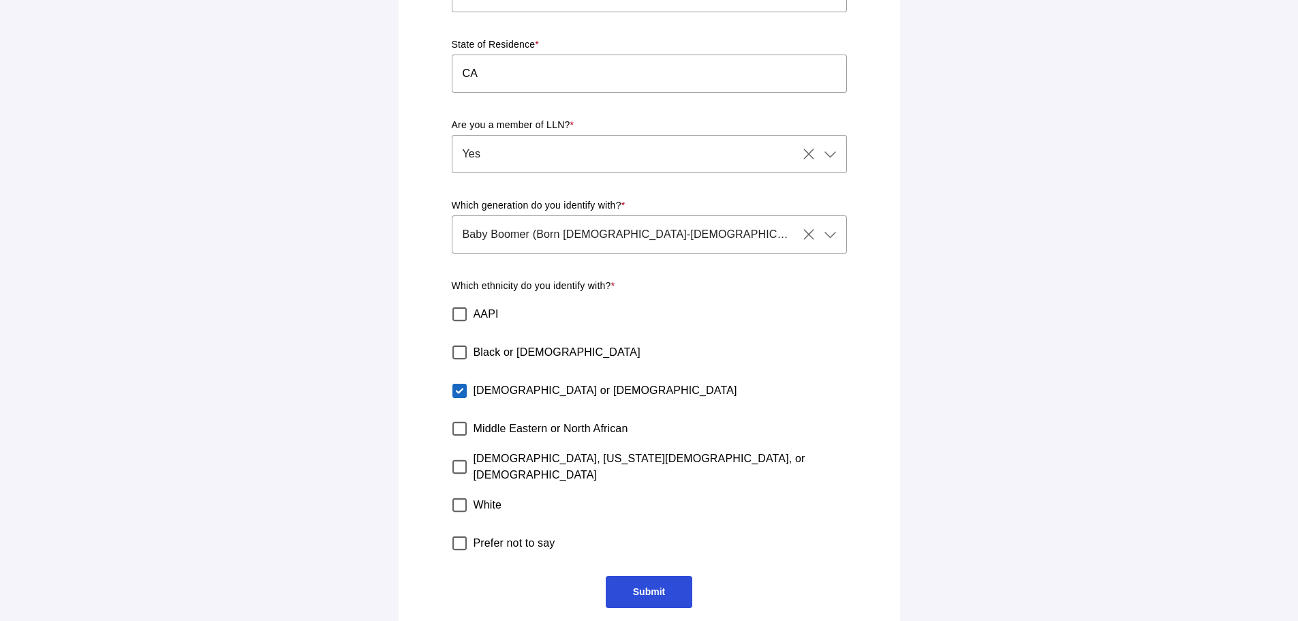
click at [651, 586] on span "Submit" at bounding box center [649, 591] width 32 height 11
